Goal: Task Accomplishment & Management: Use online tool/utility

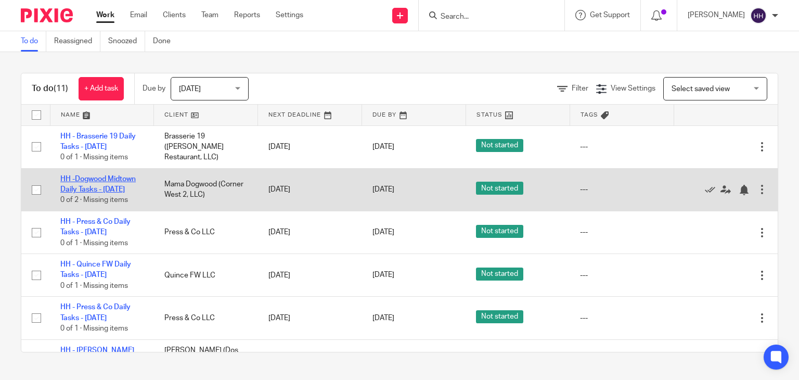
click at [103, 188] on link "HH -Dogwood Midtown Daily Tasks - [DATE]" at bounding box center [97, 184] width 75 height 18
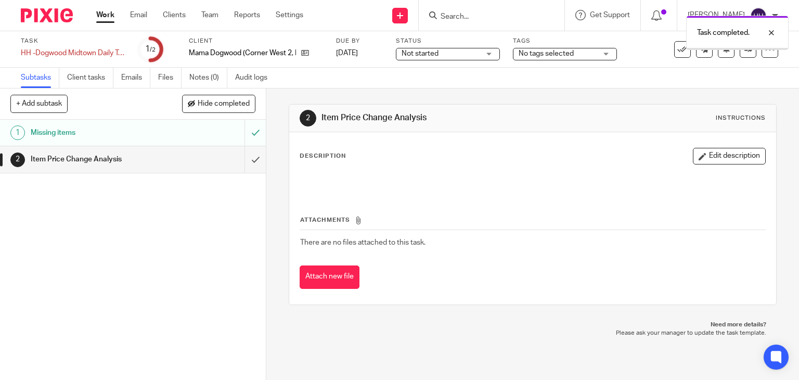
click at [242, 159] on input "submit" at bounding box center [133, 159] width 266 height 26
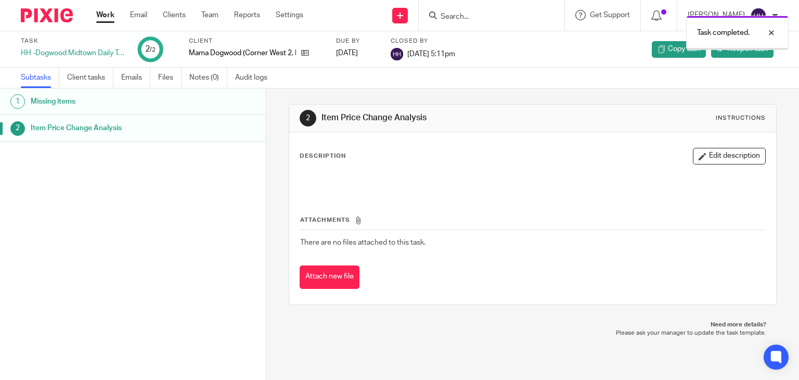
click at [107, 13] on link "Work" at bounding box center [105, 15] width 18 height 10
